Goal: Task Accomplishment & Management: Use online tool/utility

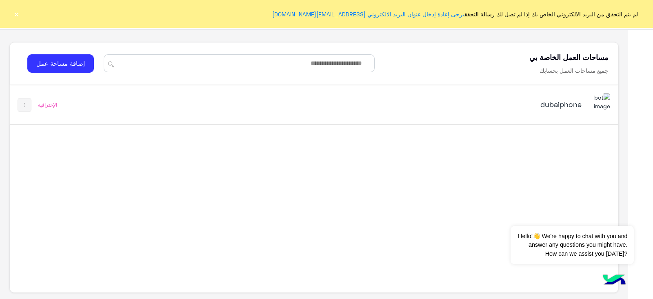
click at [14, 14] on button "×" at bounding box center [16, 14] width 8 height 8
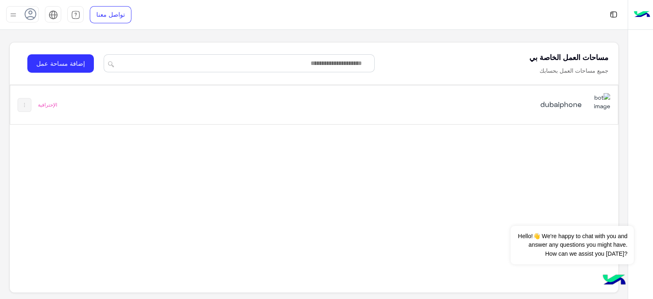
click at [320, 100] on div "dubaiphone" at bounding box center [432, 105] width 355 height 24
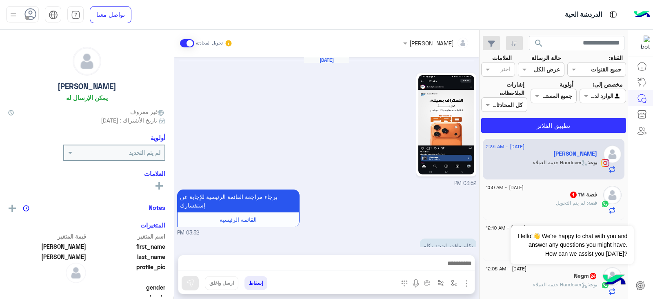
scroll to position [516, 0]
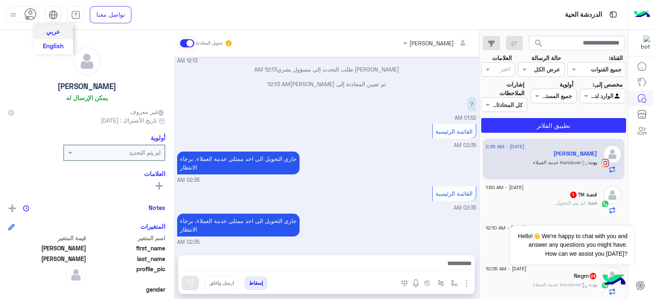
click at [53, 44] on span "English" at bounding box center [53, 45] width 21 height 7
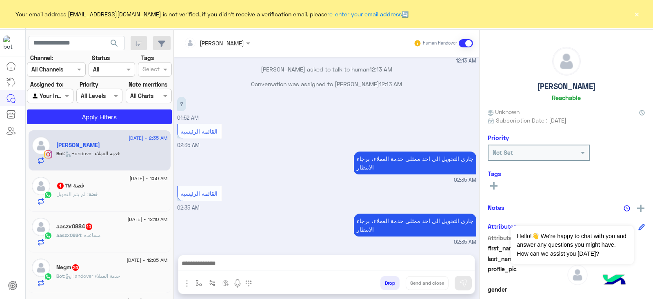
click at [114, 43] on span "search" at bounding box center [114, 43] width 10 height 10
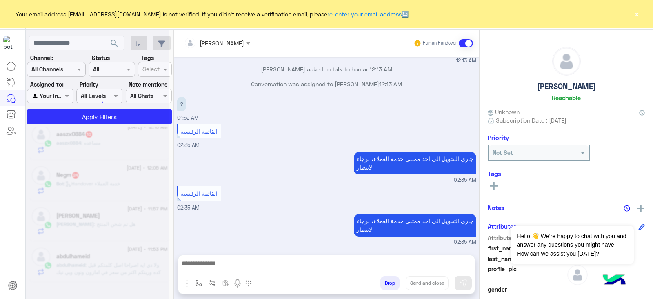
scroll to position [75, 0]
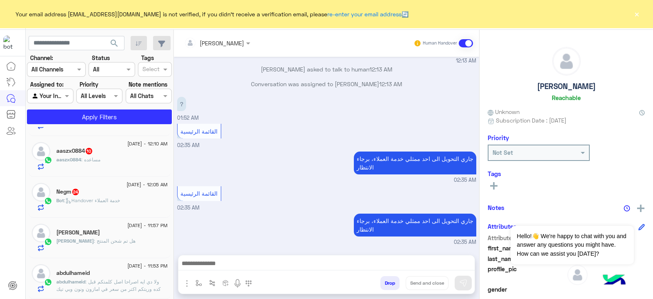
click at [635, 16] on button "×" at bounding box center [636, 14] width 8 height 8
